Goal: Transaction & Acquisition: Purchase product/service

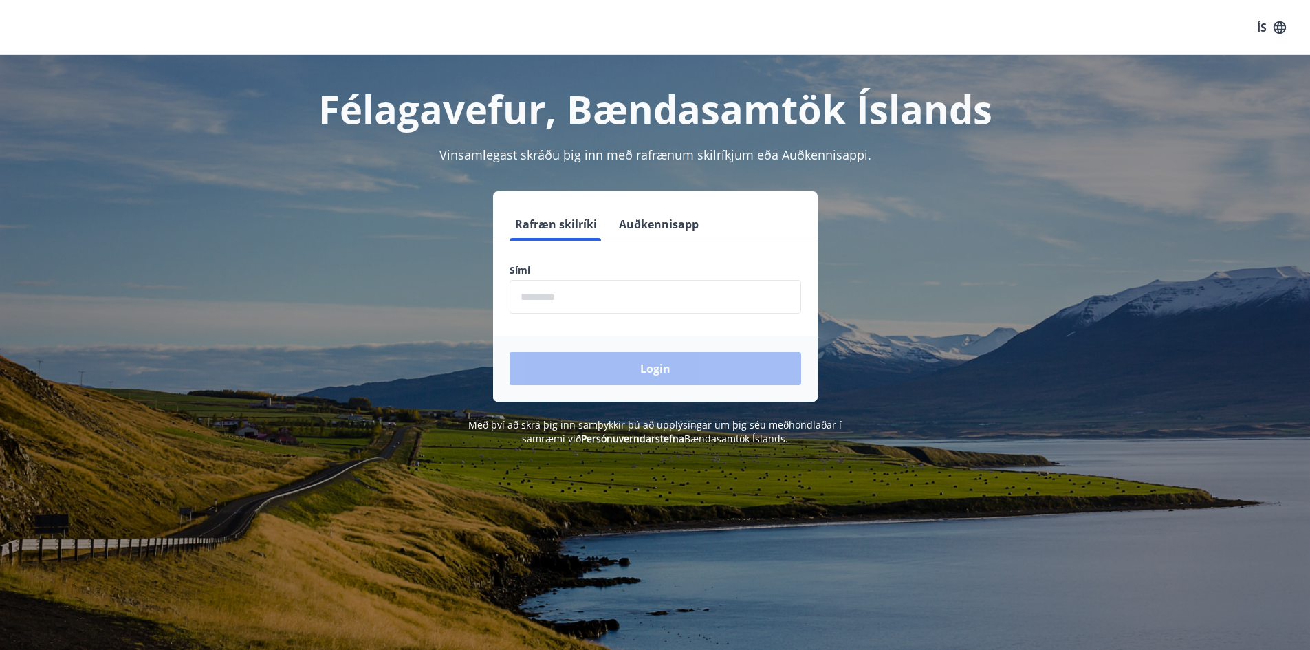
click at [566, 299] on input "phone" at bounding box center [655, 297] width 292 height 34
type input "********"
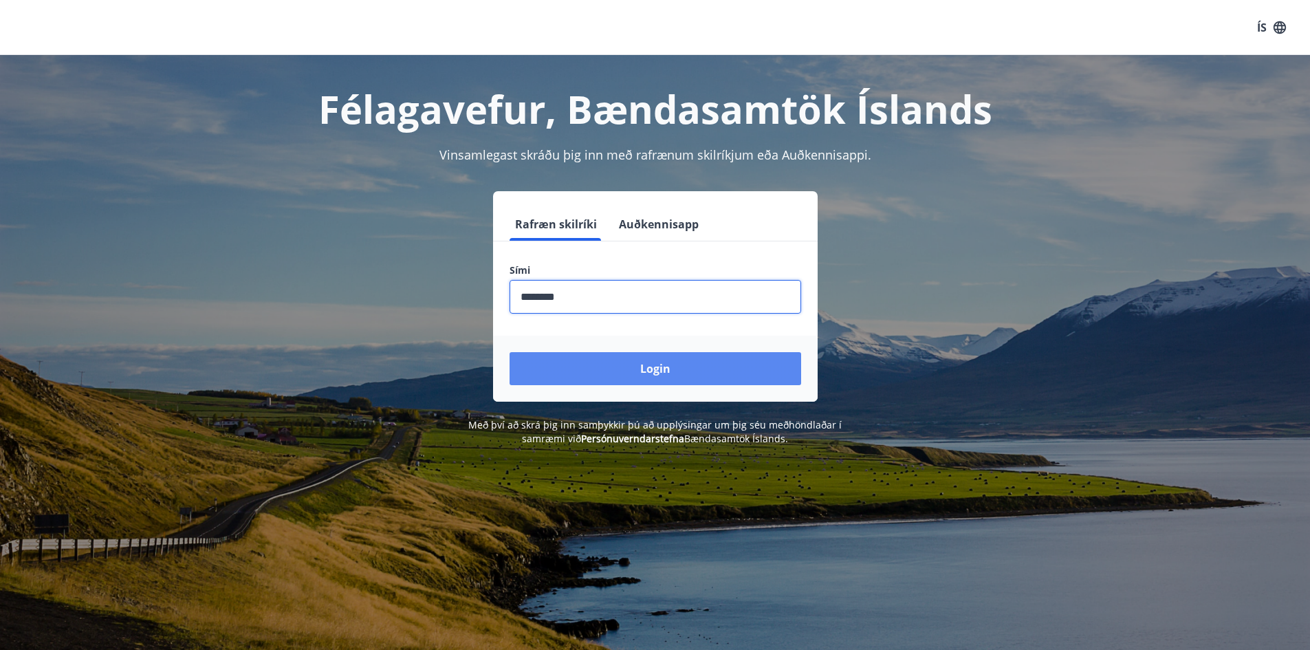
click at [722, 361] on button "Login" at bounding box center [655, 368] width 292 height 33
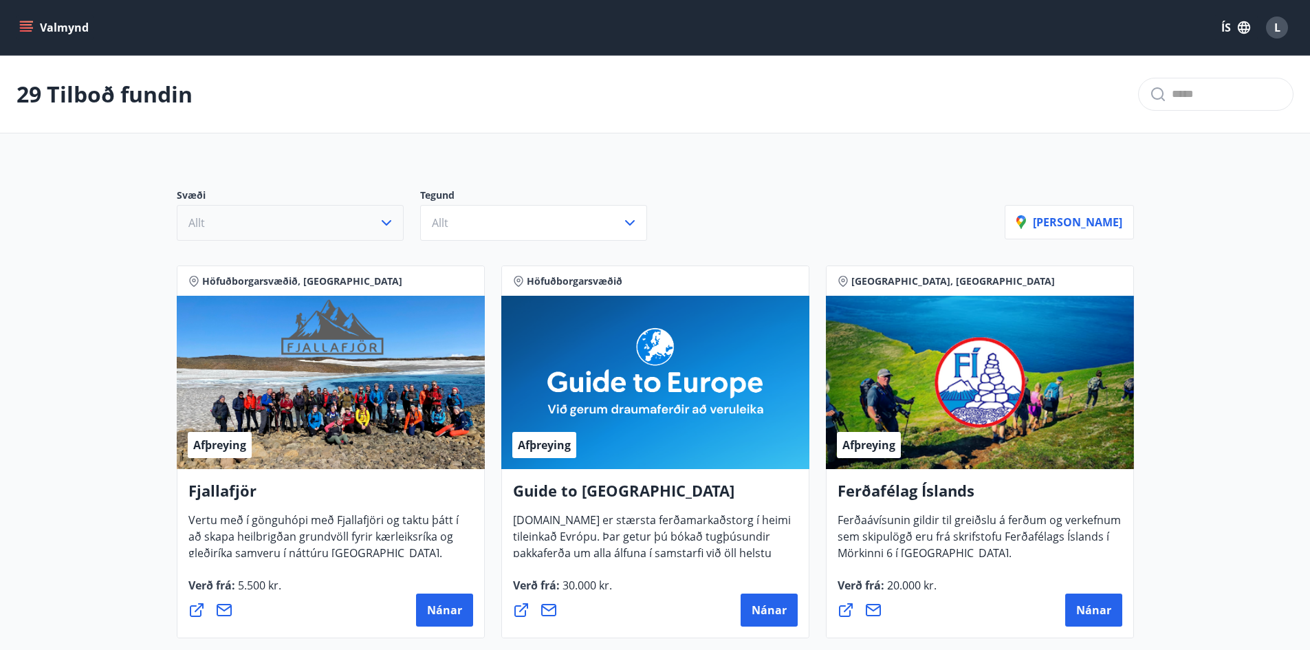
click at [375, 230] on button "Allt" at bounding box center [290, 223] width 227 height 36
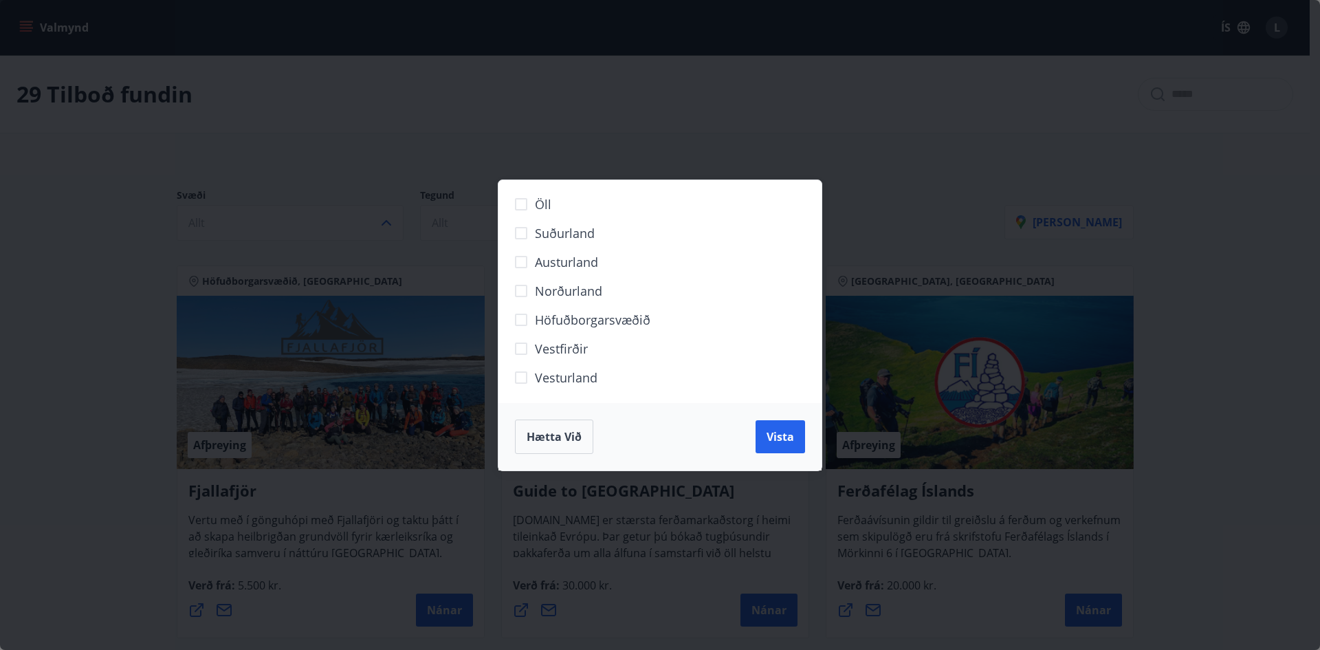
click at [546, 324] on span "Höfuðborgarsvæðið" at bounding box center [593, 320] width 116 height 18
click at [800, 439] on button "Vista" at bounding box center [781, 436] width 50 height 33
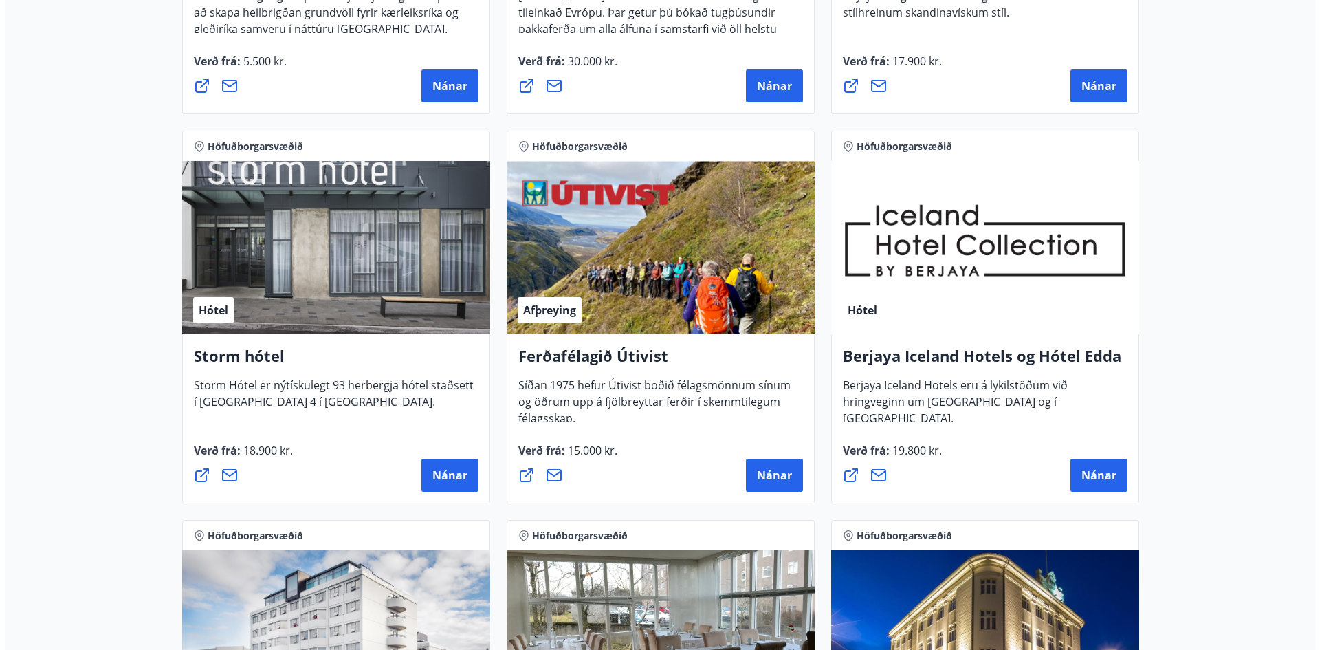
scroll to position [481, 0]
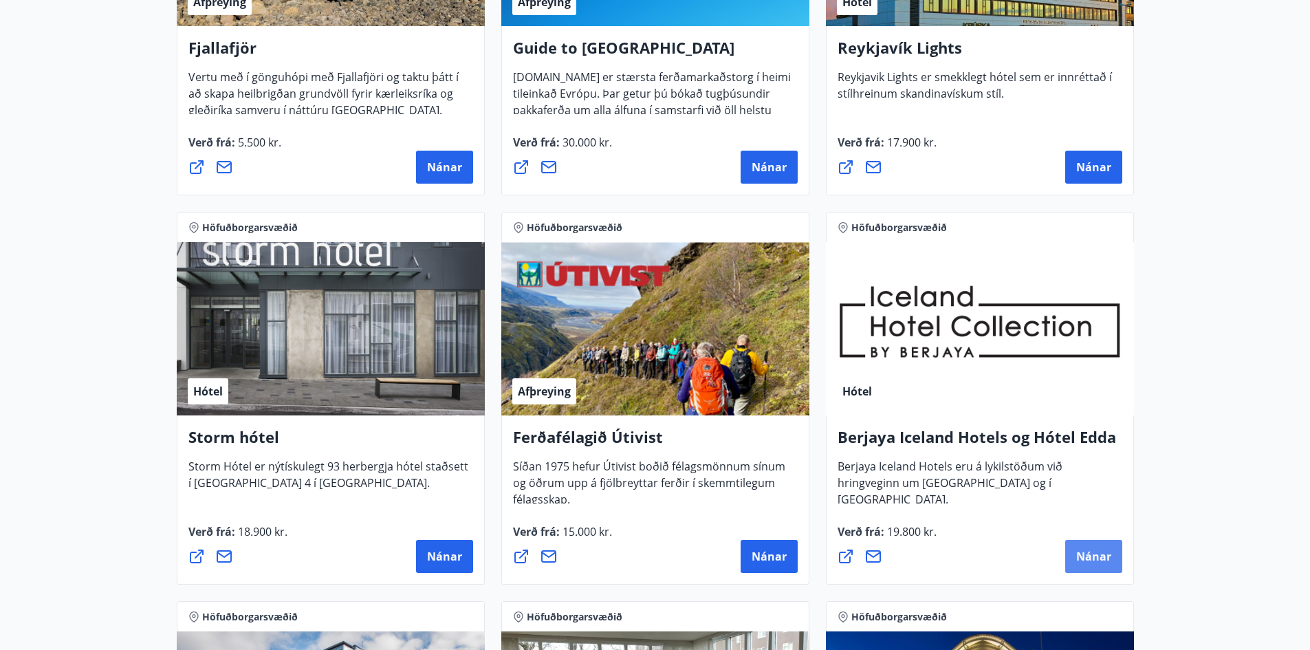
click at [1106, 555] on span "Nánar" at bounding box center [1093, 556] width 35 height 15
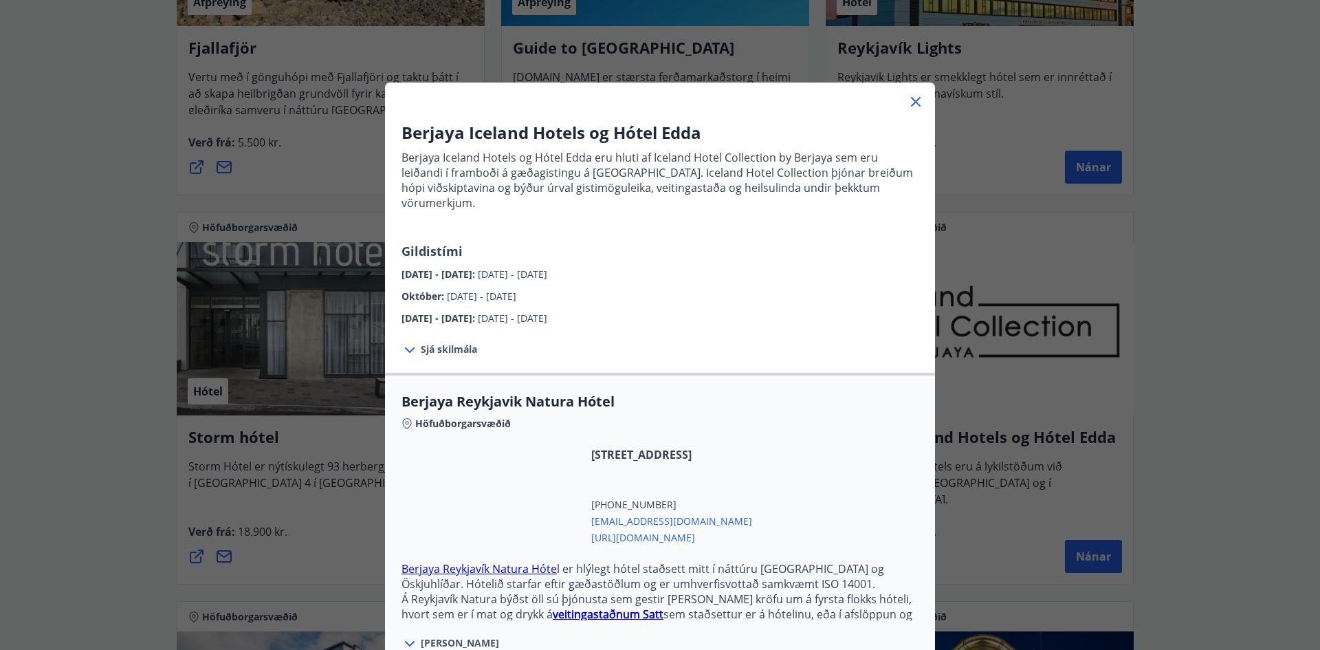
scroll to position [138, 0]
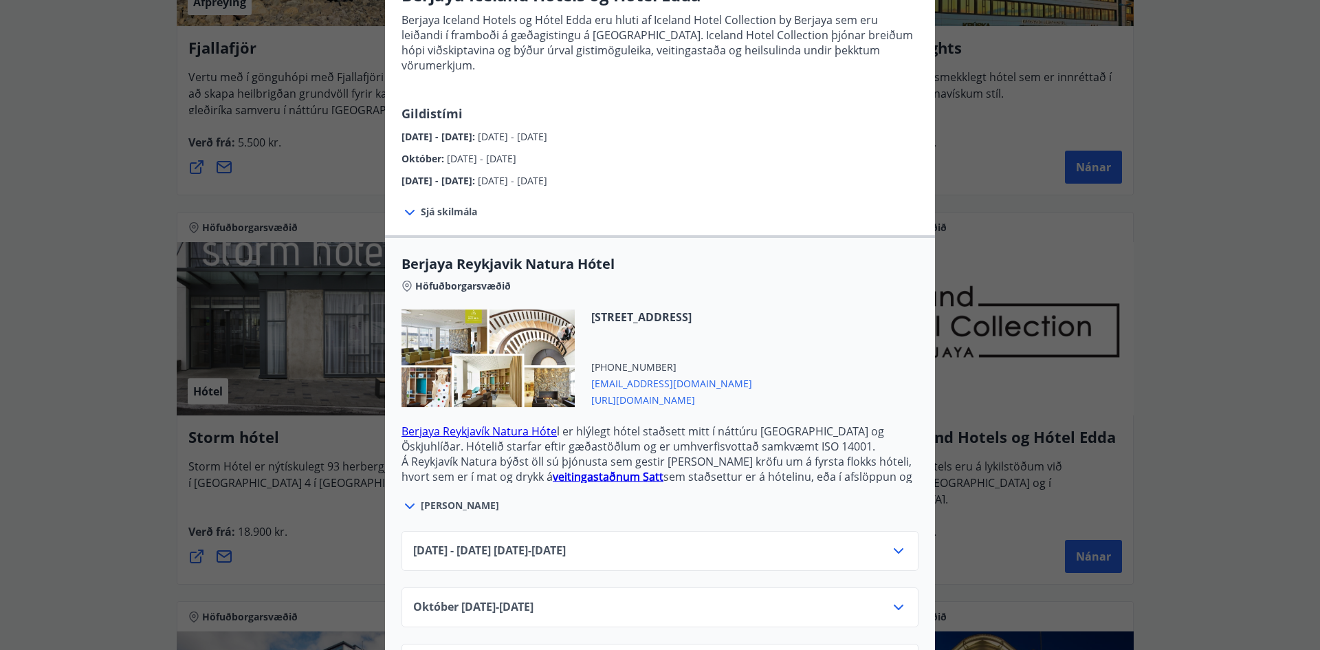
click at [450, 205] on span "Sjá skilmála" at bounding box center [449, 212] width 56 height 14
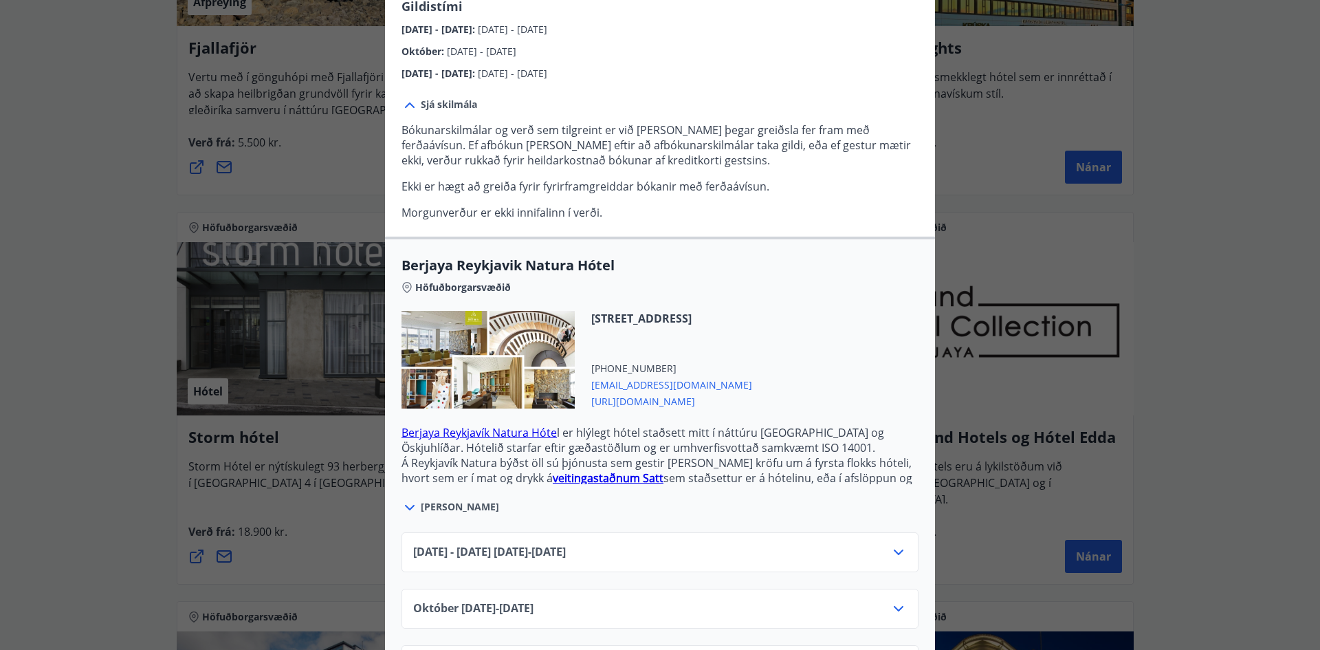
scroll to position [292, 0]
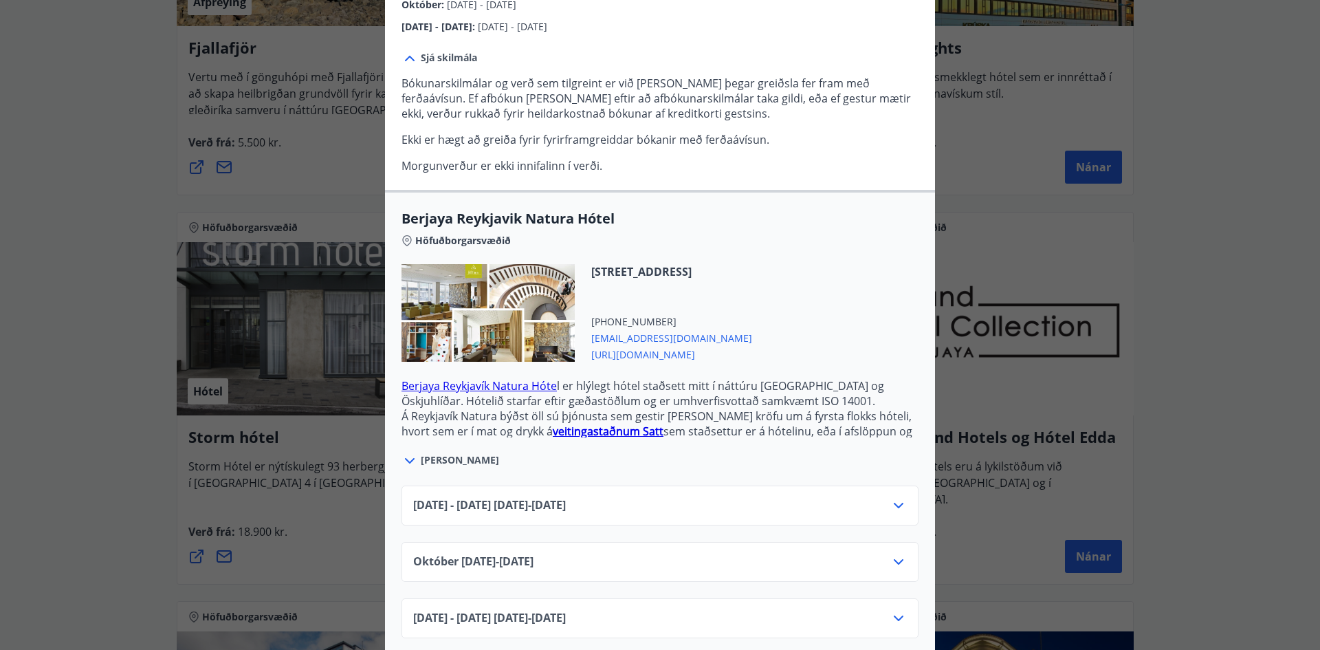
click at [522, 553] on span "[DATE]10.25 - [DATE]" at bounding box center [473, 561] width 120 height 17
click at [890, 497] on icon at bounding box center [898, 505] width 17 height 17
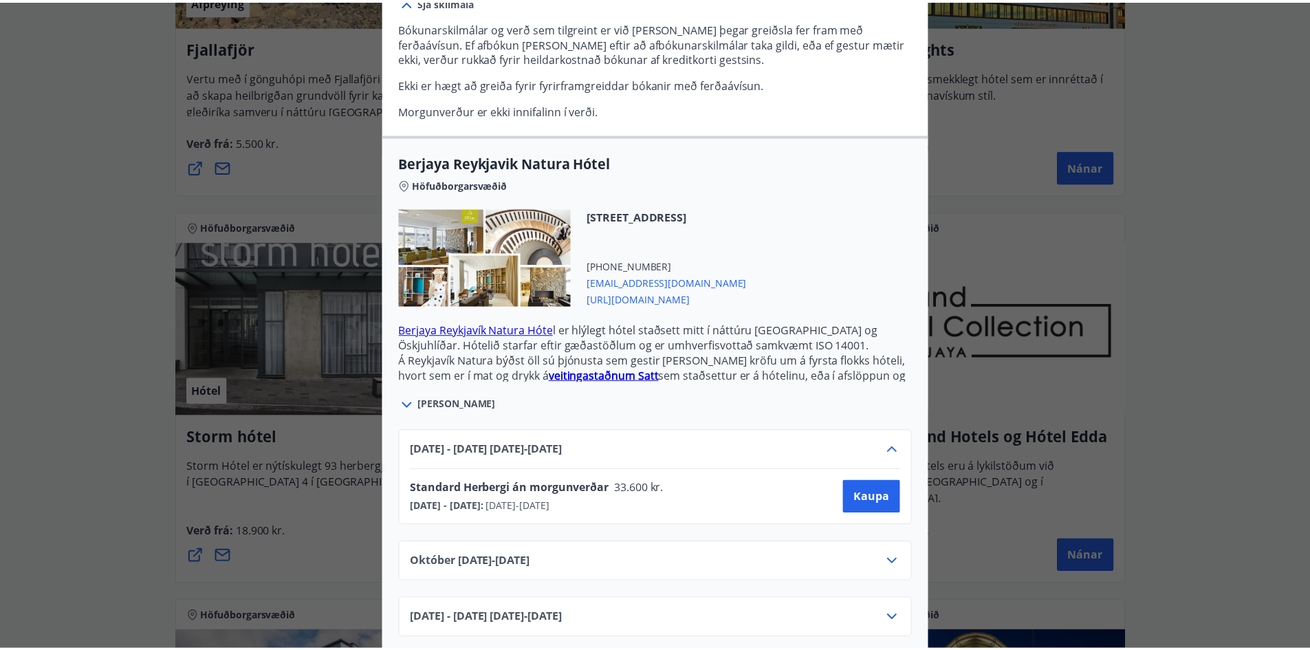
scroll to position [0, 0]
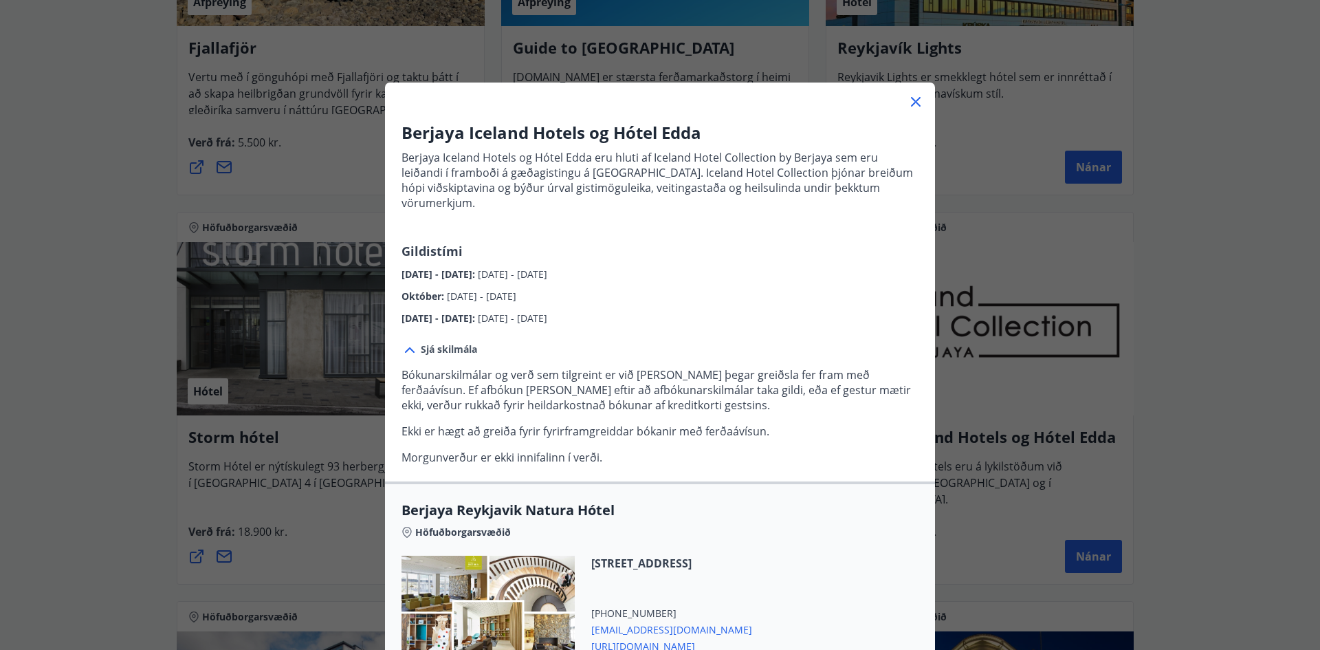
click at [1190, 399] on div "Berjaya Iceland Hotels og Hótel Edda Berjaya Iceland Hotels og Hótel Edda eru h…" at bounding box center [660, 325] width 1320 height 650
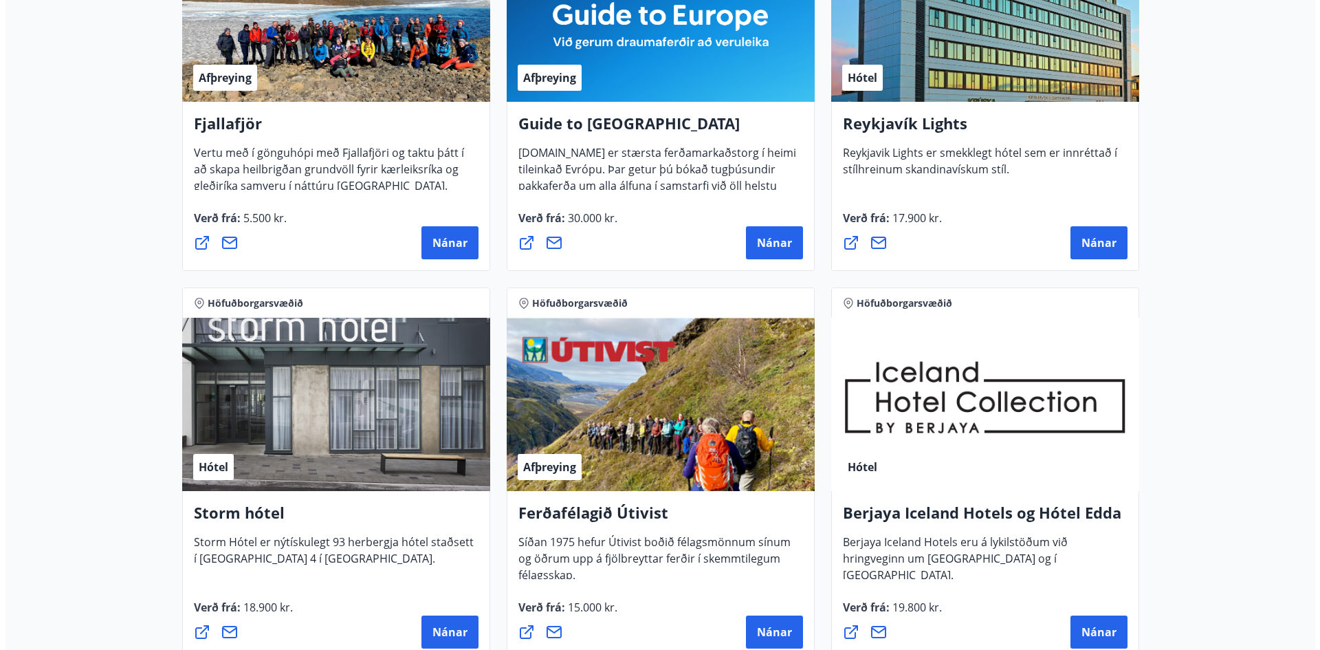
scroll to position [344, 0]
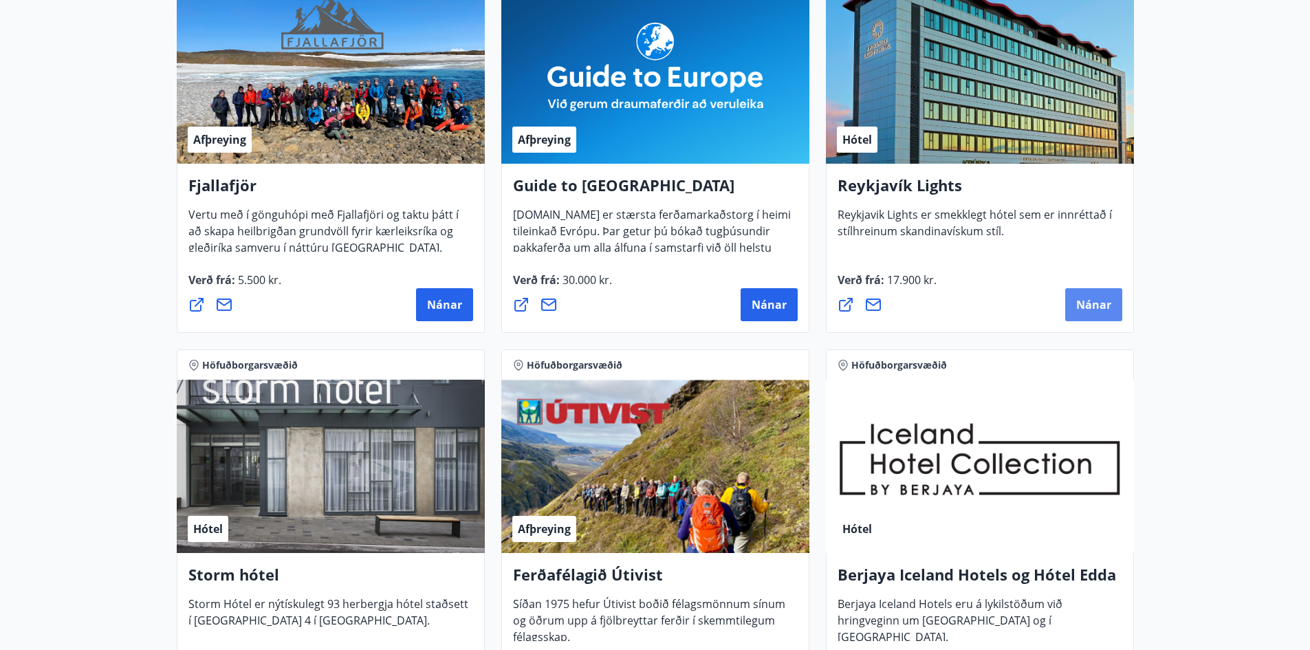
click at [1087, 307] on span "Nánar" at bounding box center [1093, 304] width 35 height 15
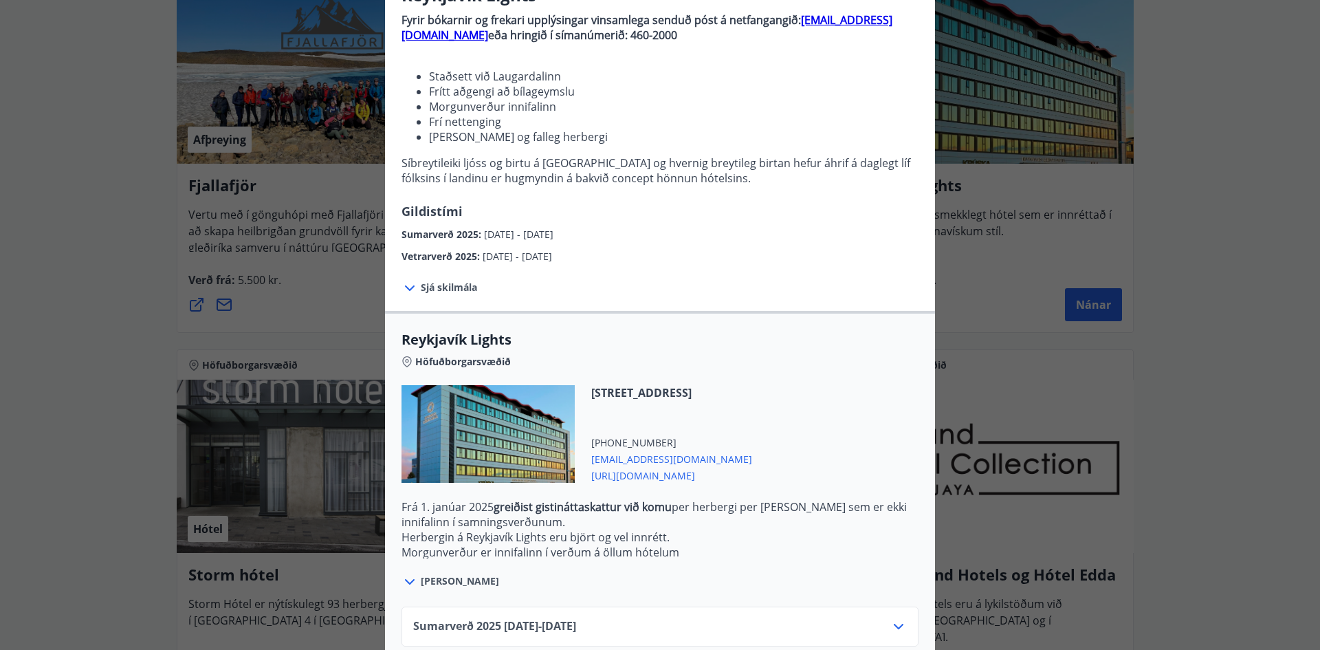
scroll to position [217, 0]
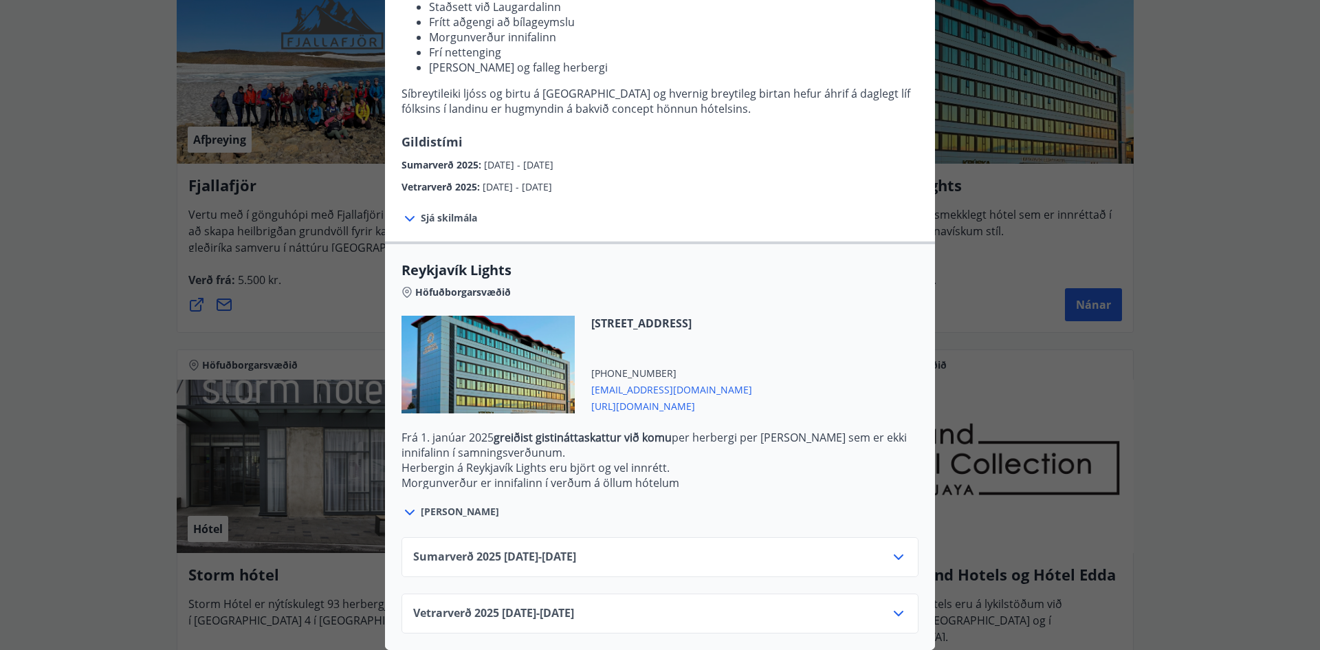
click at [899, 550] on icon at bounding box center [898, 557] width 17 height 17
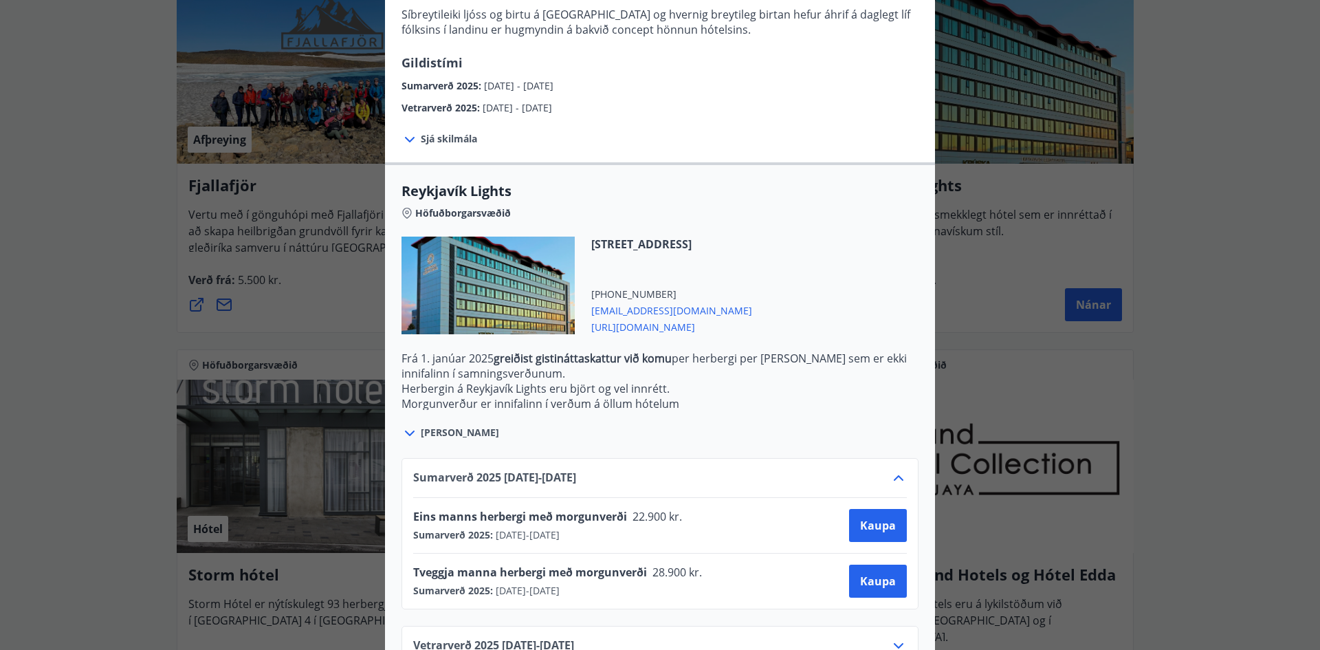
scroll to position [329, 0]
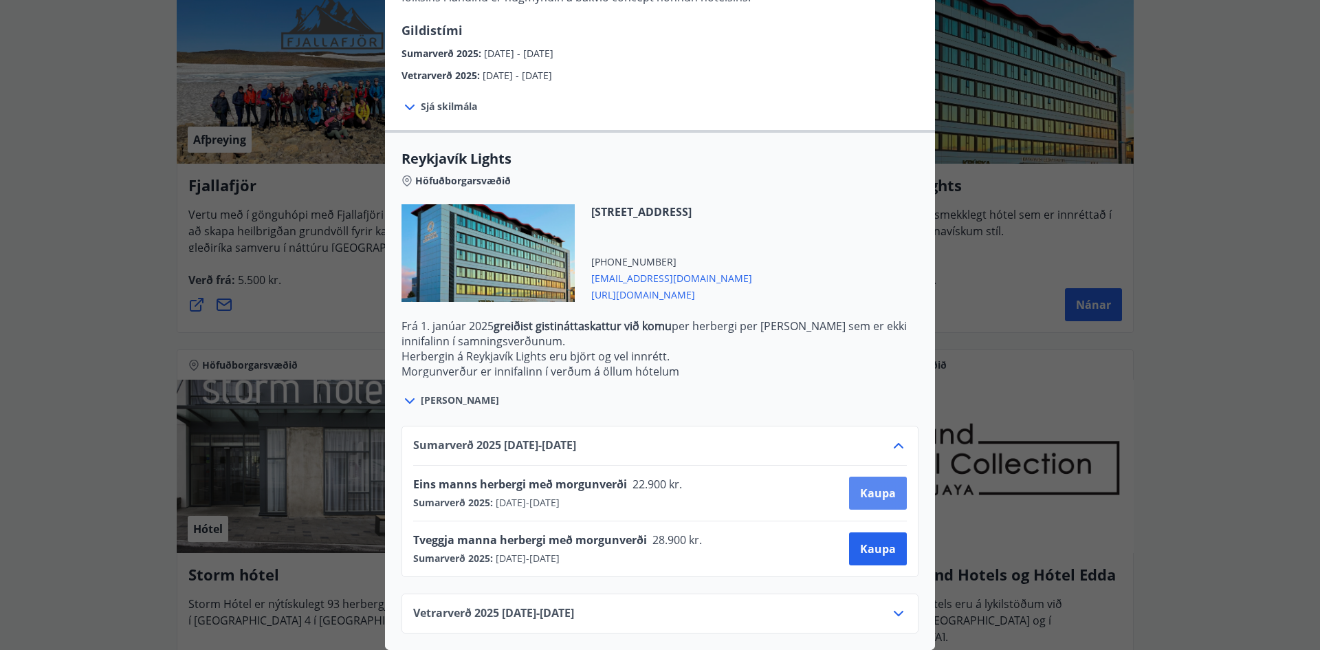
click at [876, 488] on span "Kaupa" at bounding box center [878, 492] width 36 height 15
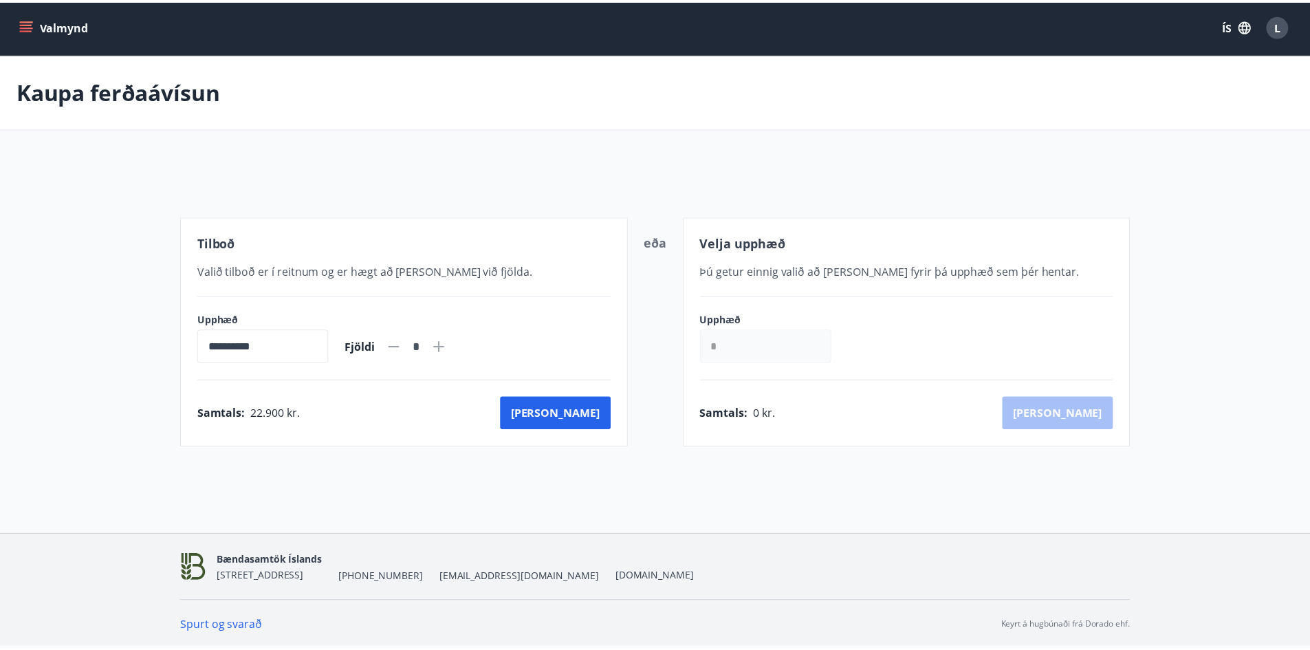
scroll to position [2, 0]
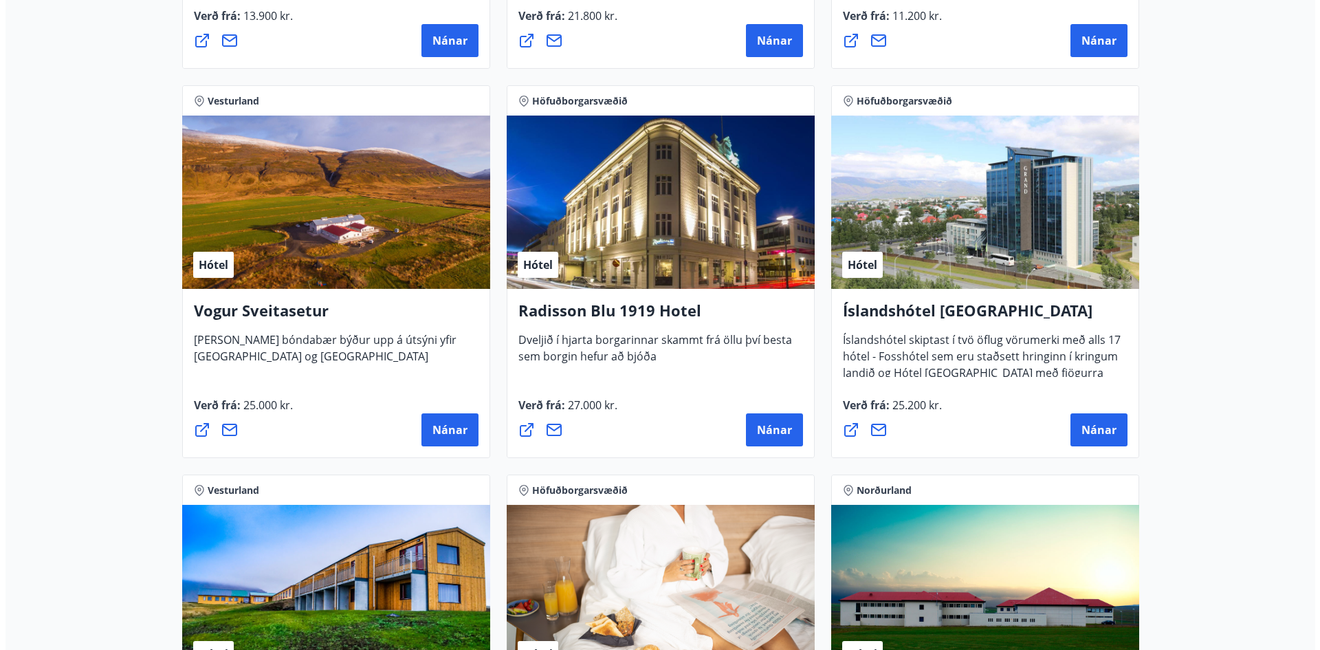
scroll to position [2544, 0]
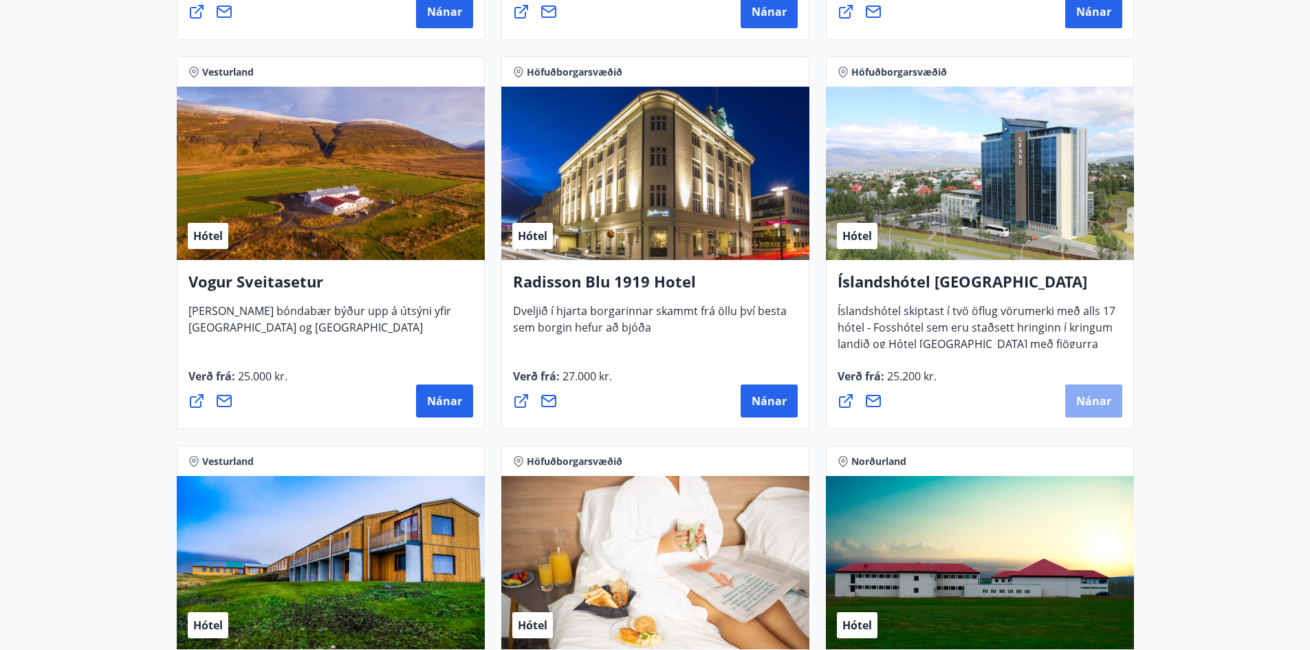
click at [1084, 394] on span "Nánar" at bounding box center [1093, 400] width 35 height 15
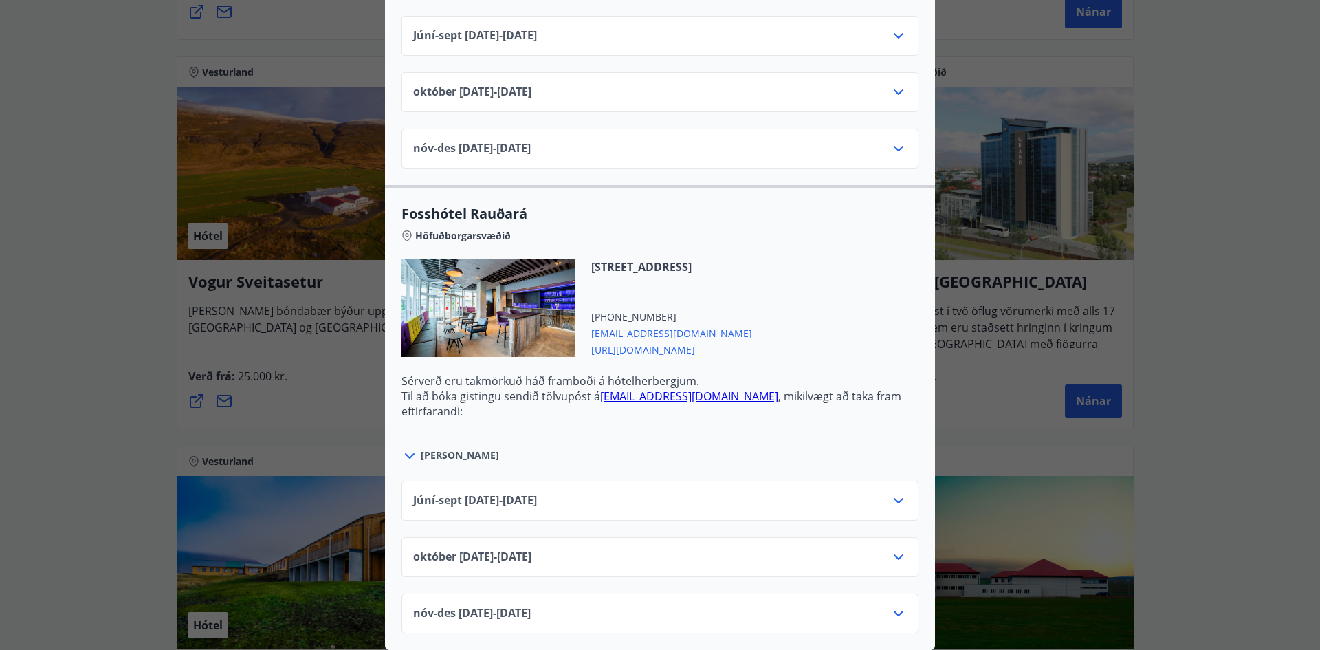
scroll to position [3098, 0]
click at [890, 497] on icon at bounding box center [898, 500] width 17 height 17
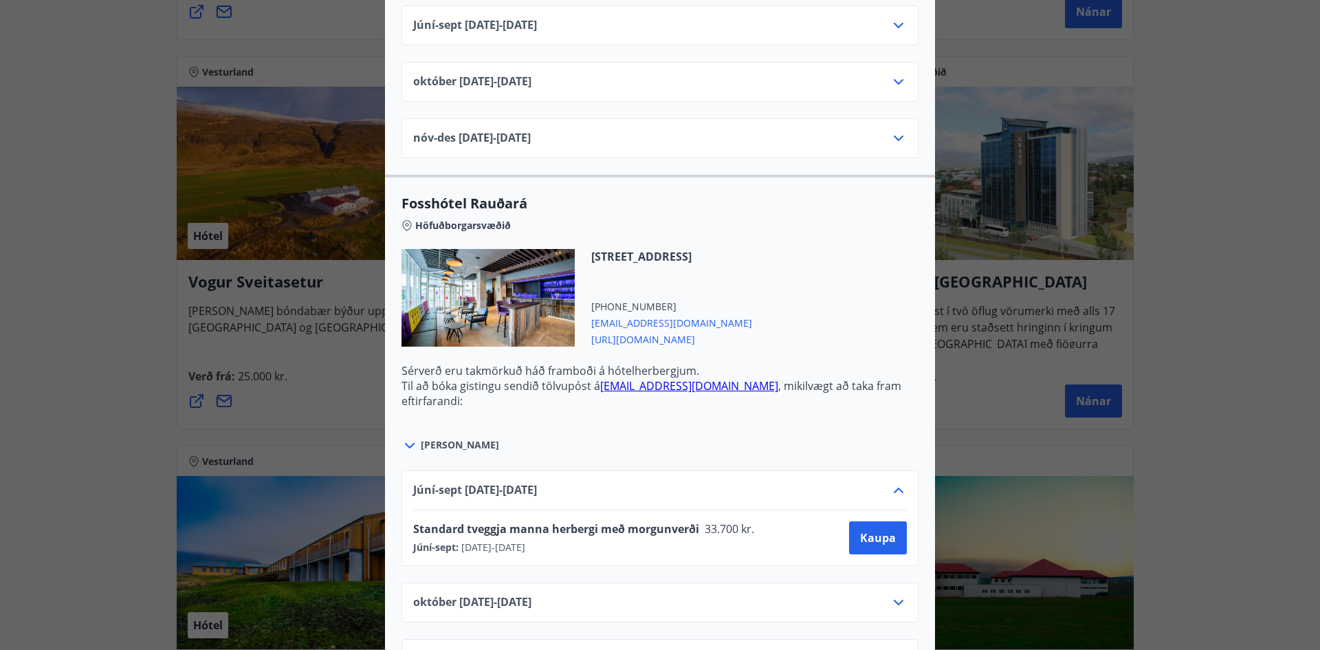
click at [895, 599] on icon at bounding box center [898, 602] width 17 height 17
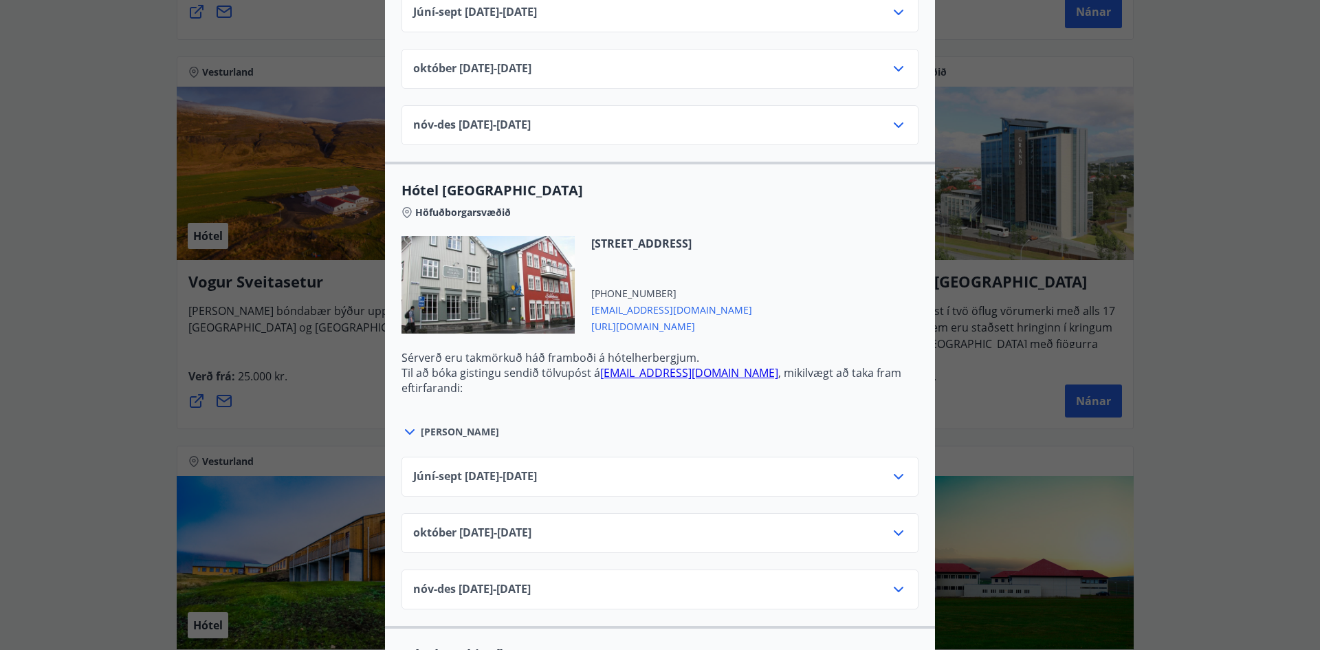
scroll to position [541, 0]
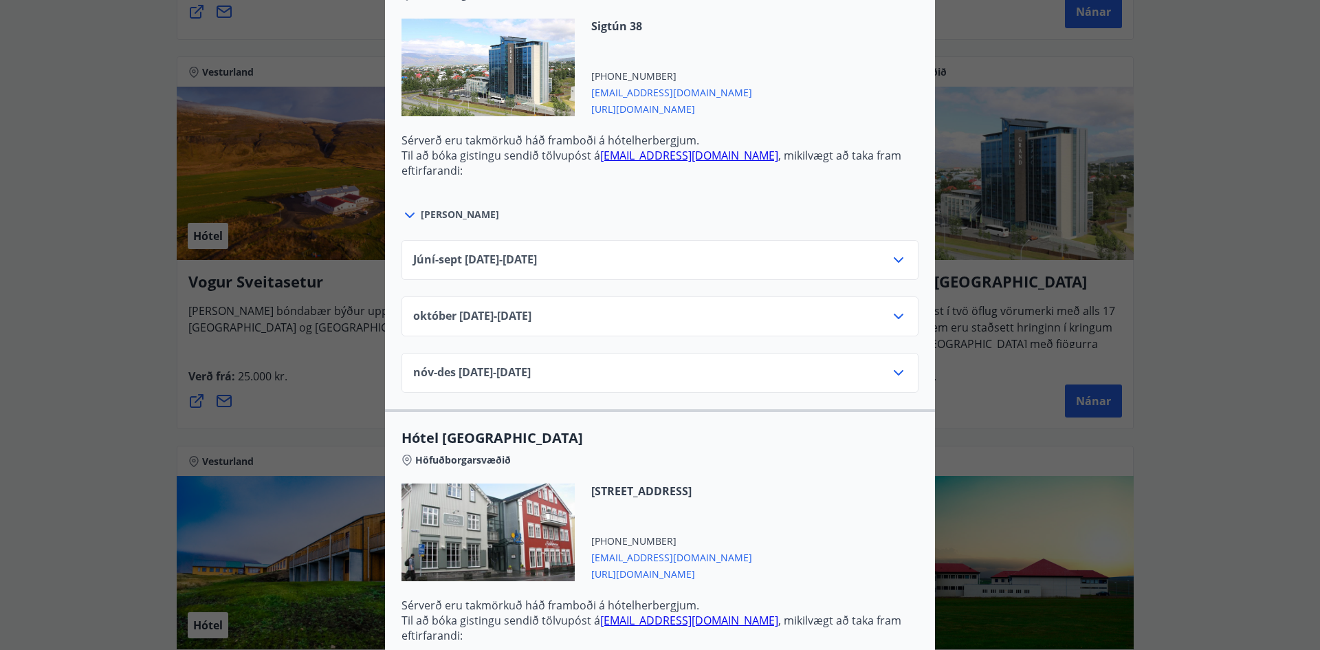
click at [1208, 431] on div "Íslandshótel Reykjavík Ekki er hægt að nýta Ferðaávísun fyrir bókanir sem eru g…" at bounding box center [660, 325] width 1320 height 650
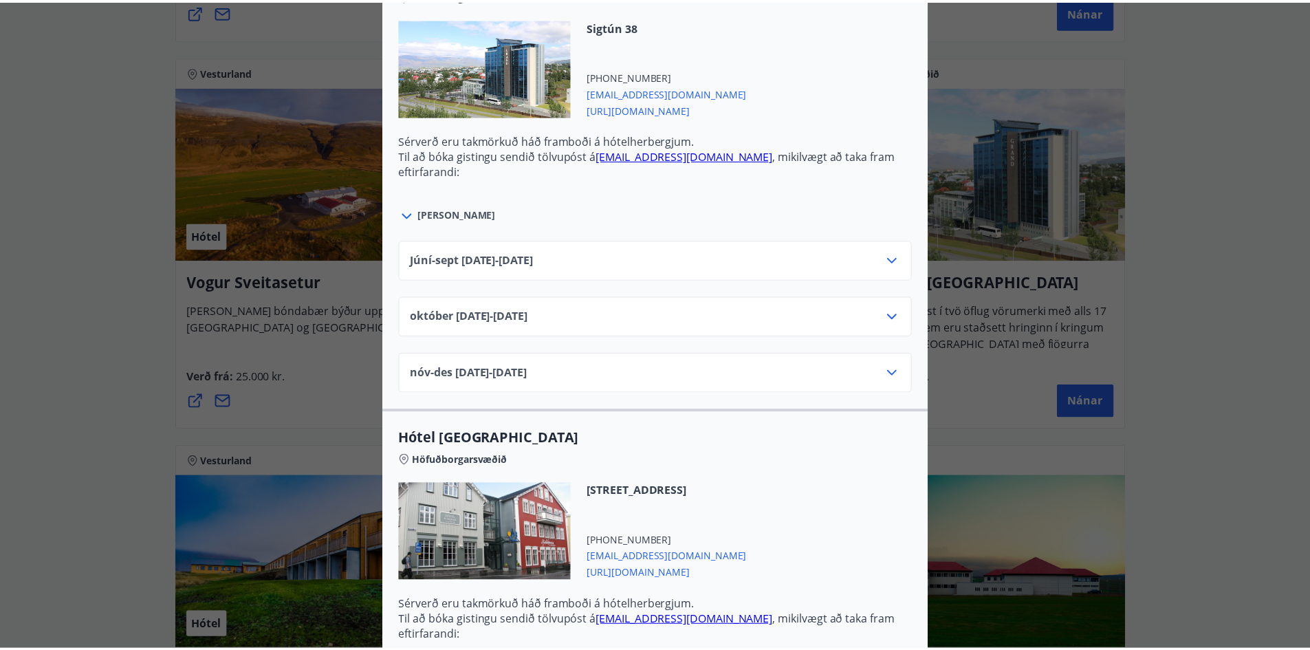
scroll to position [0, 0]
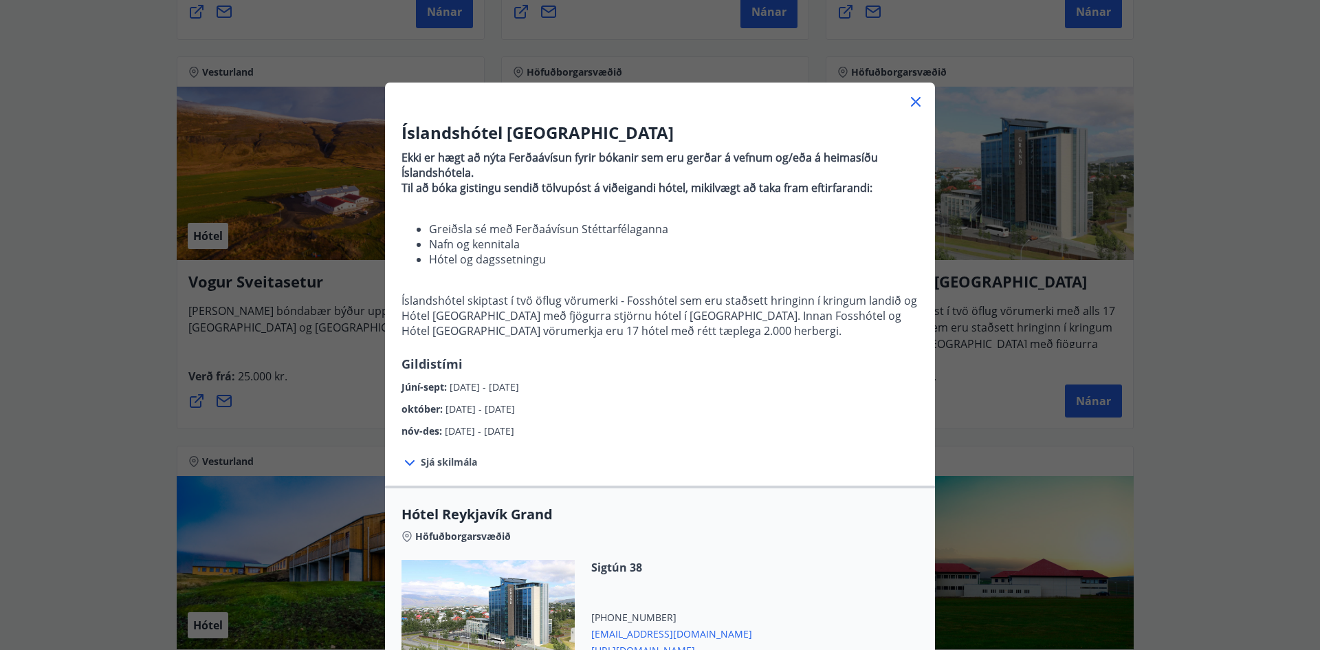
click at [910, 100] on icon at bounding box center [916, 102] width 17 height 17
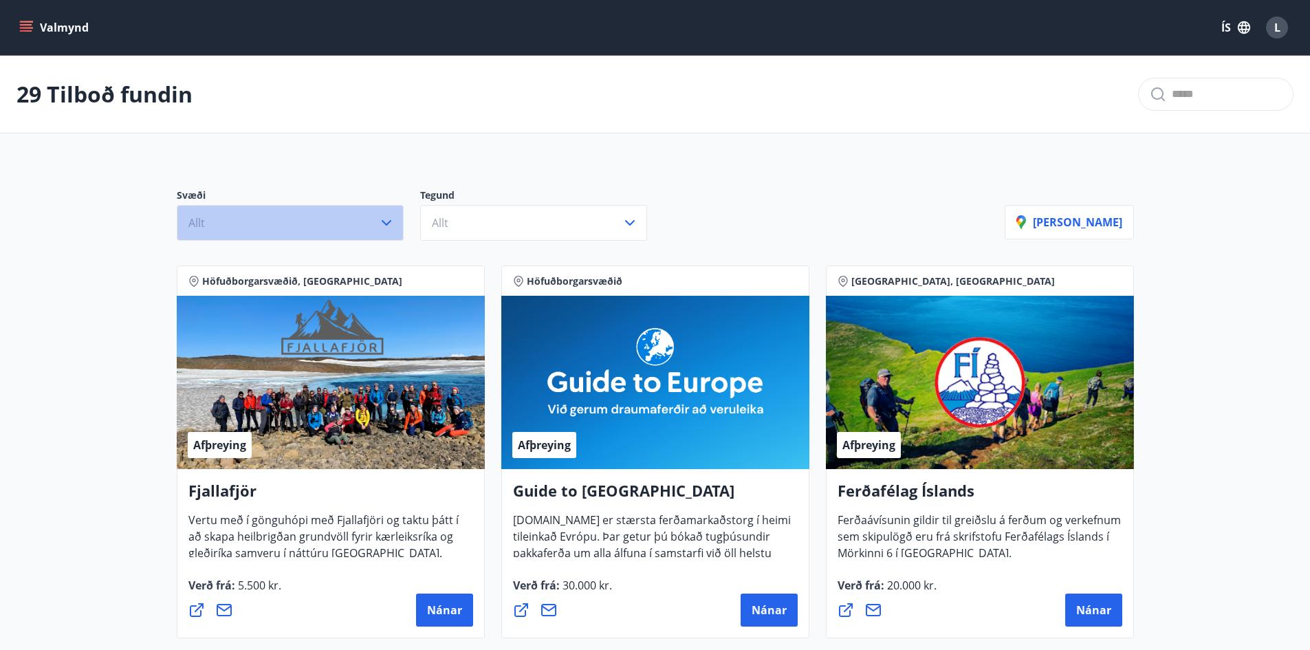
click at [367, 223] on button "Allt" at bounding box center [290, 223] width 227 height 36
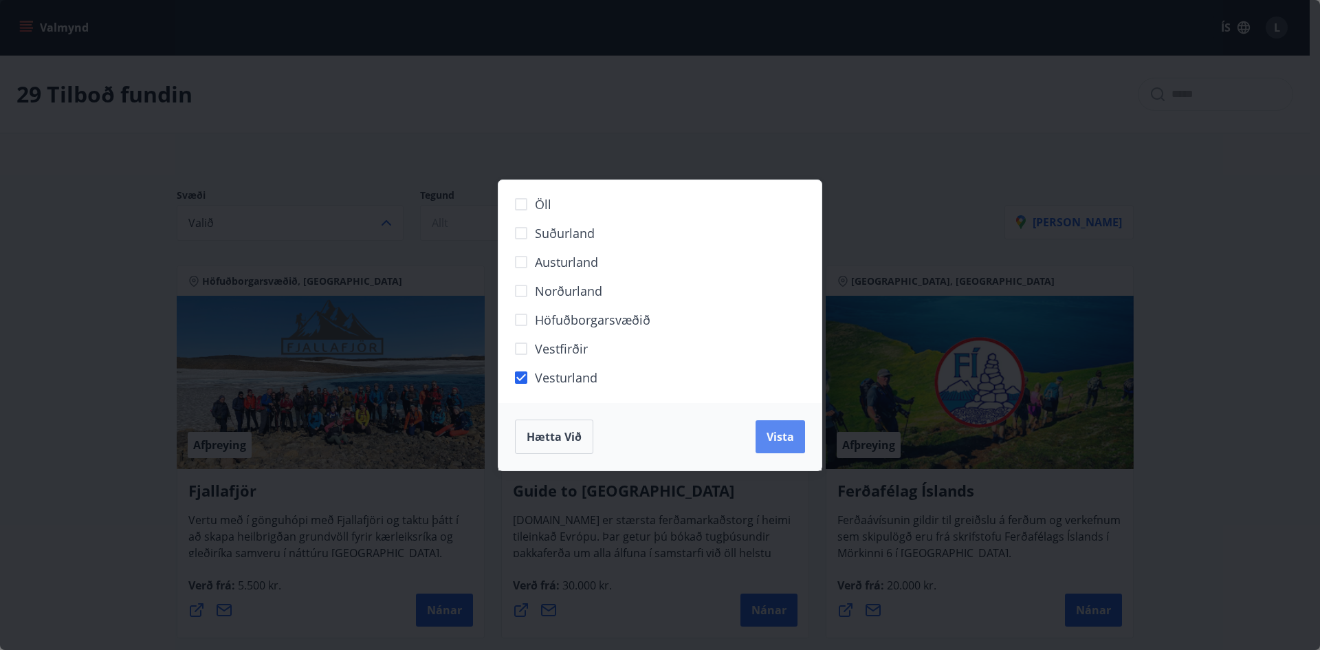
click at [762, 448] on button "Vista" at bounding box center [781, 436] width 50 height 33
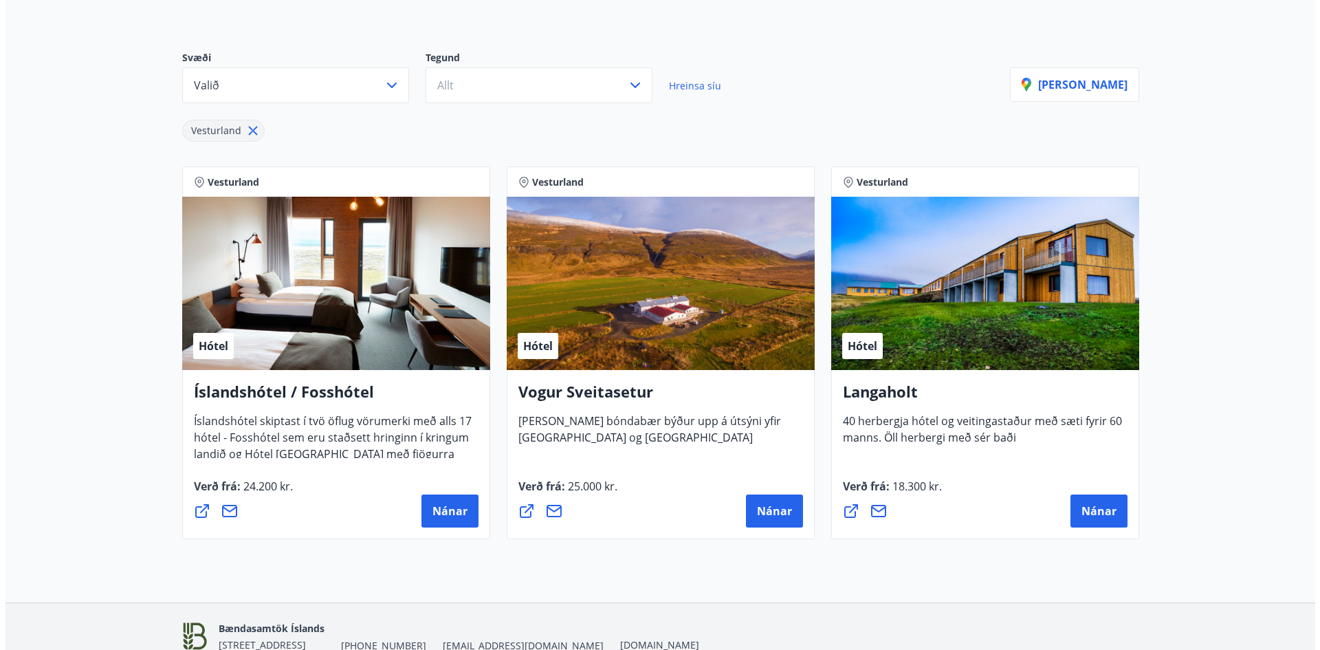
scroll to position [206, 0]
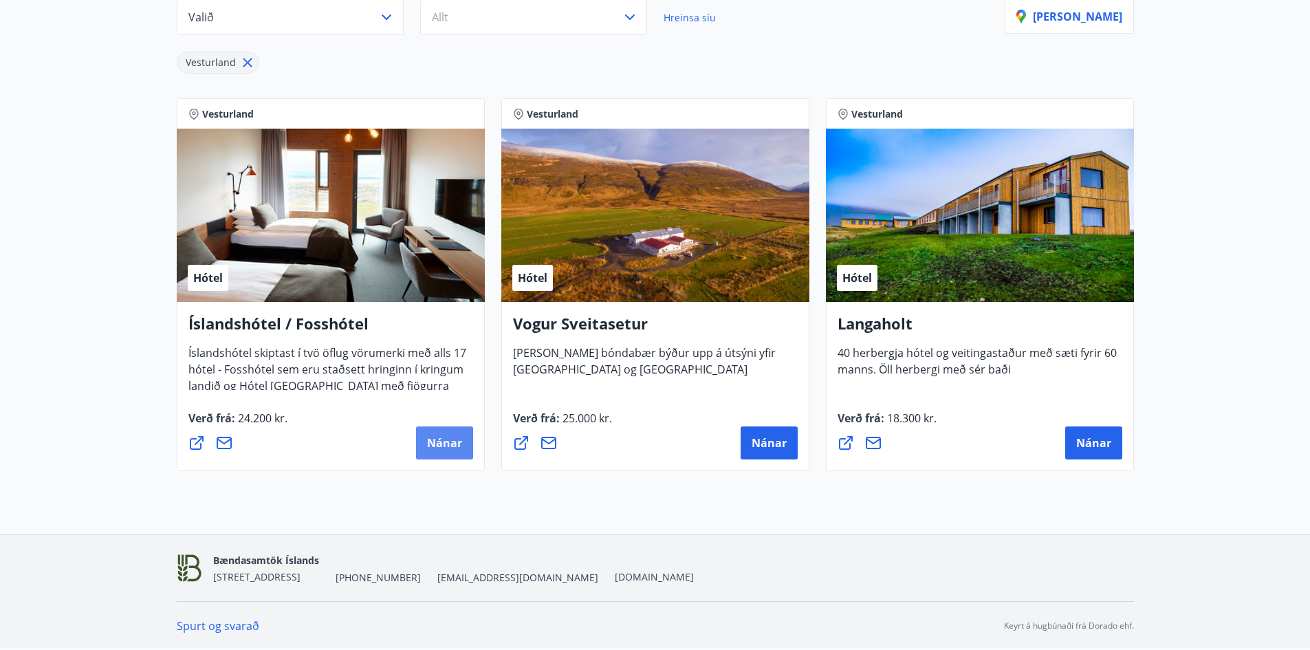
click at [439, 439] on span "Nánar" at bounding box center [444, 442] width 35 height 15
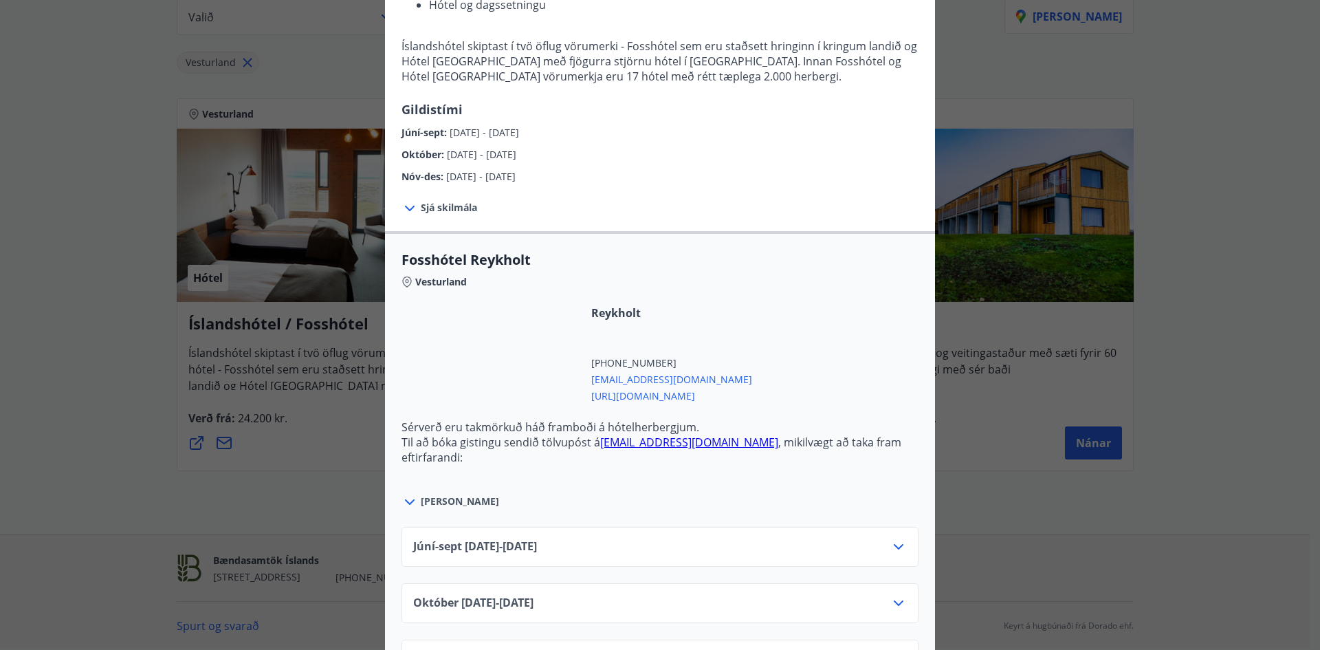
scroll to position [275, 0]
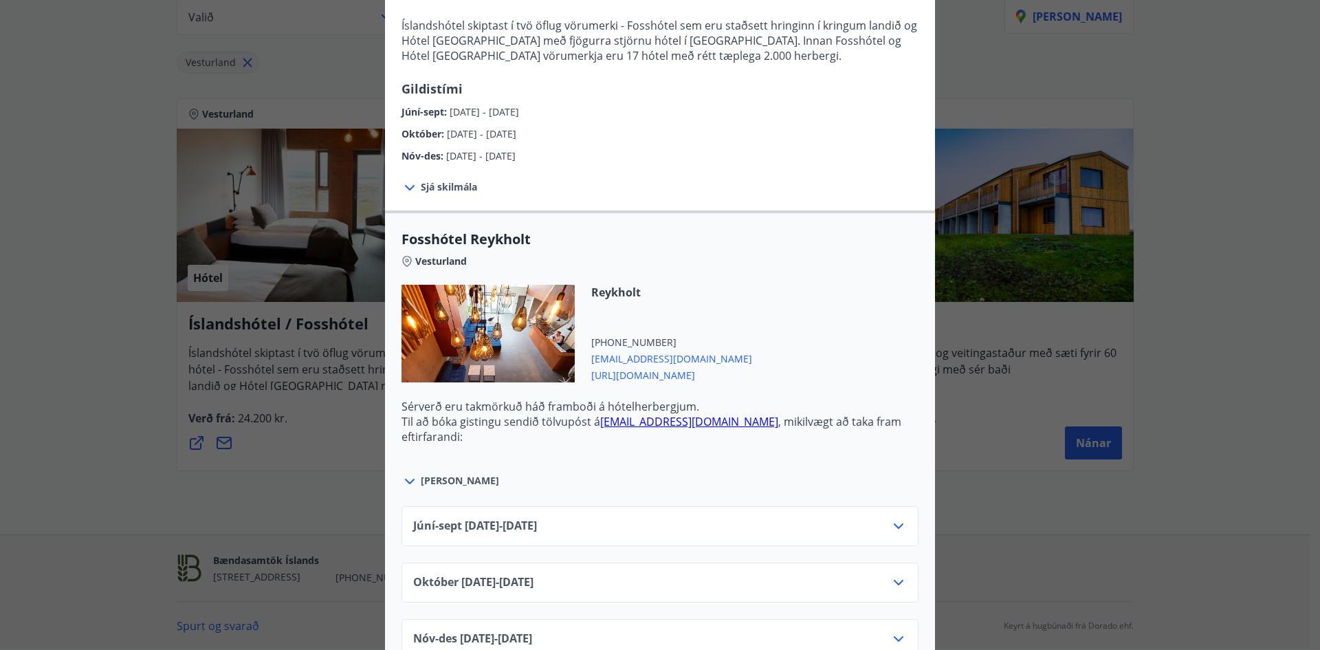
click at [446, 474] on span "[PERSON_NAME]" at bounding box center [460, 481] width 78 height 14
click at [443, 483] on span "[PERSON_NAME]" at bounding box center [460, 481] width 78 height 14
click at [760, 538] on div "Júní-[DATE]06.25 - [DATE]" at bounding box center [660, 532] width 494 height 28
click at [890, 532] on icon at bounding box center [898, 526] width 17 height 17
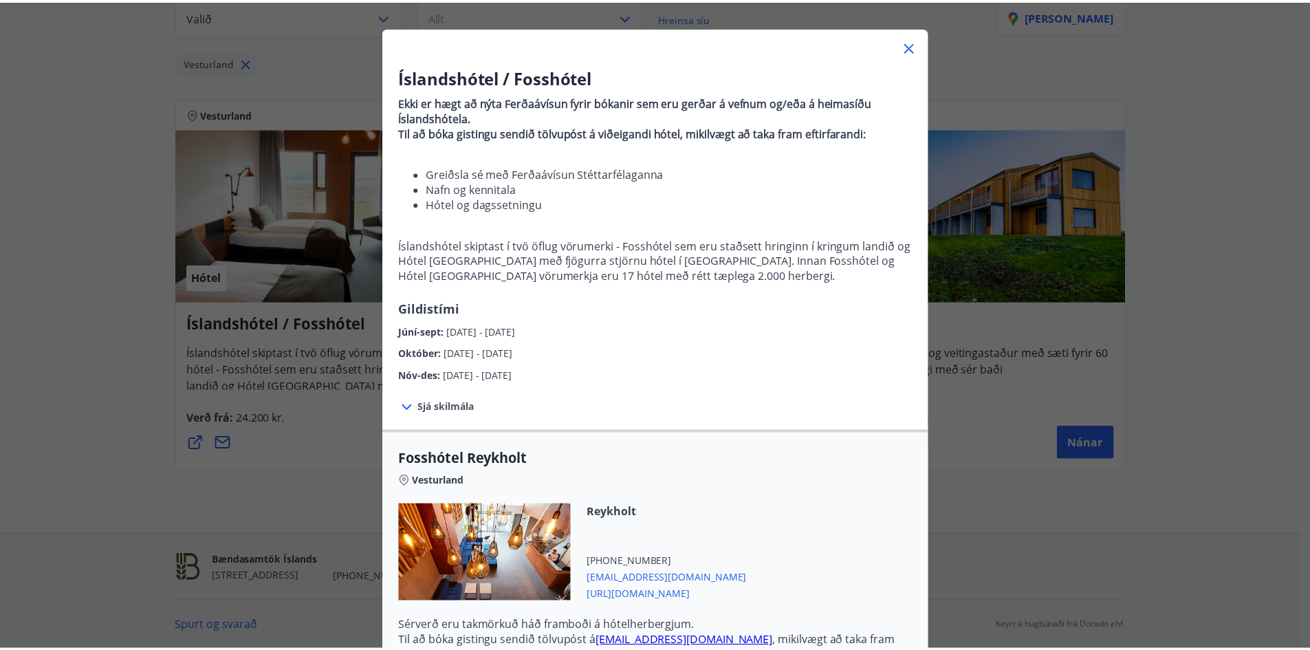
scroll to position [0, 0]
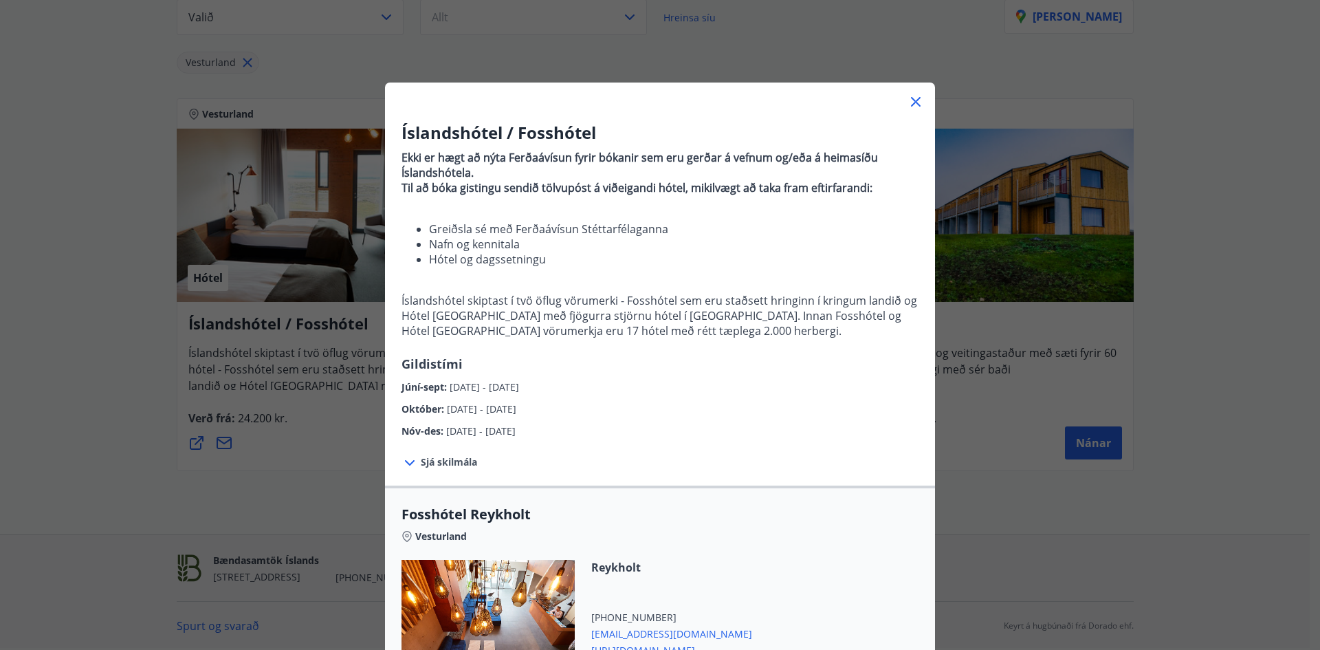
click at [910, 95] on icon at bounding box center [916, 102] width 17 height 17
